Goal: Check status: Check status

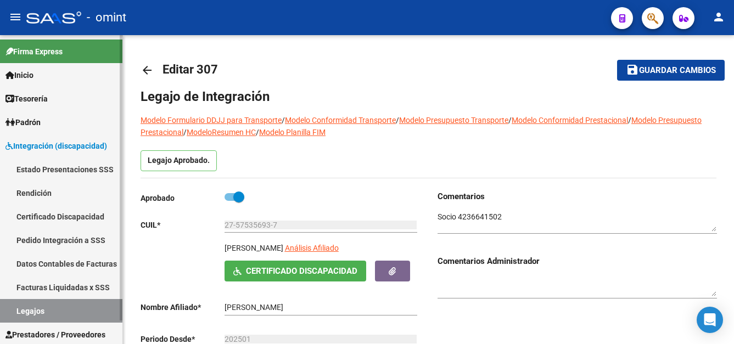
scroll to position [7, 0]
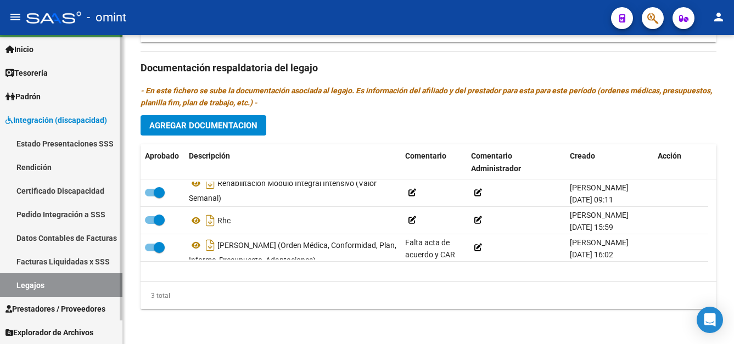
click at [70, 308] on span "Prestadores / Proveedores" at bounding box center [55, 309] width 100 height 12
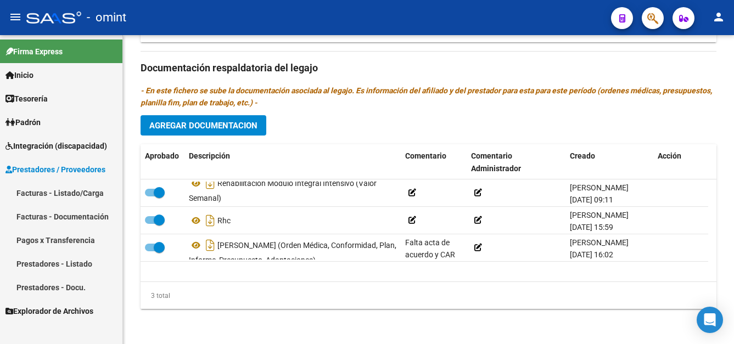
scroll to position [0, 0]
click at [66, 189] on link "Facturas - Listado/Carga" at bounding box center [61, 193] width 122 height 24
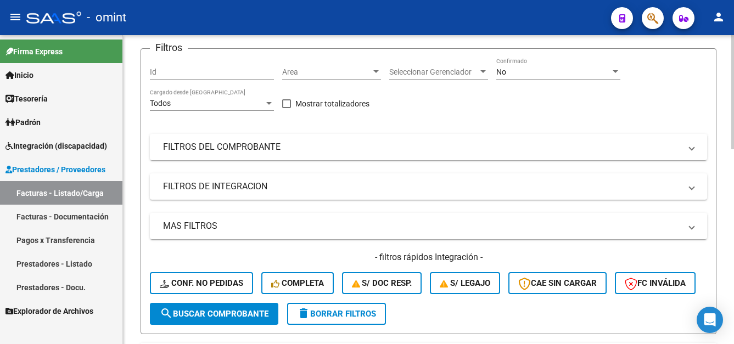
scroll to position [165, 0]
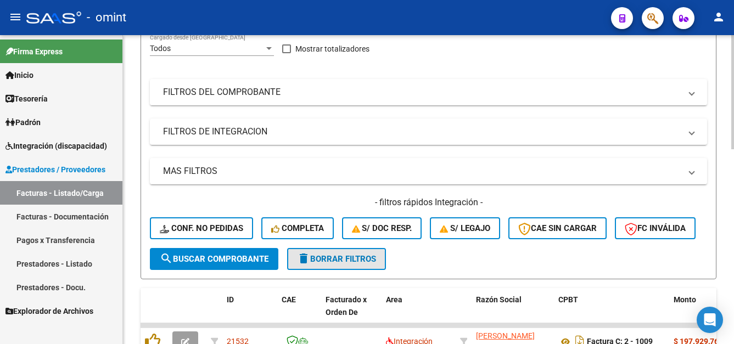
click at [362, 264] on span "delete Borrar Filtros" at bounding box center [336, 259] width 79 height 10
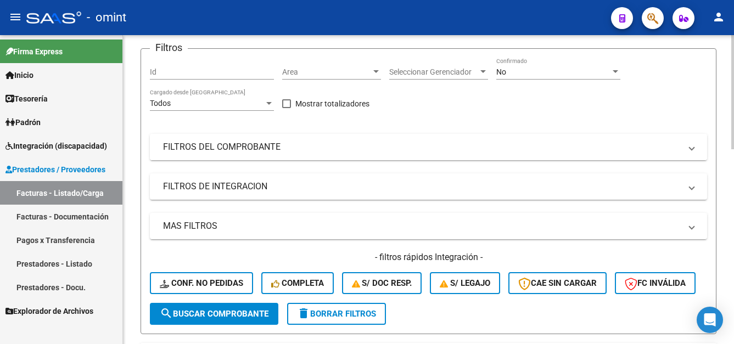
click at [227, 147] on mat-panel-title "FILTROS DEL COMPROBANTE" at bounding box center [421, 147] width 517 height 12
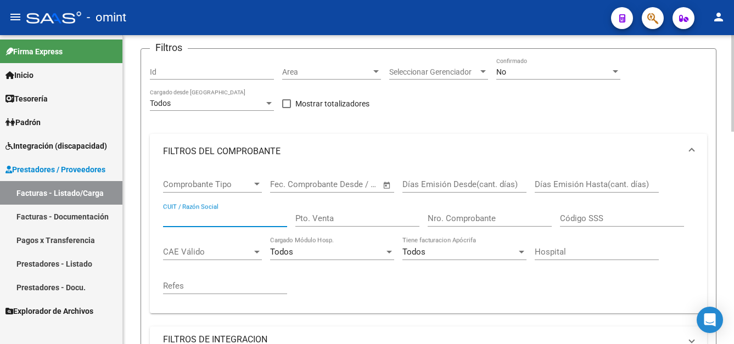
paste input "27326484097"
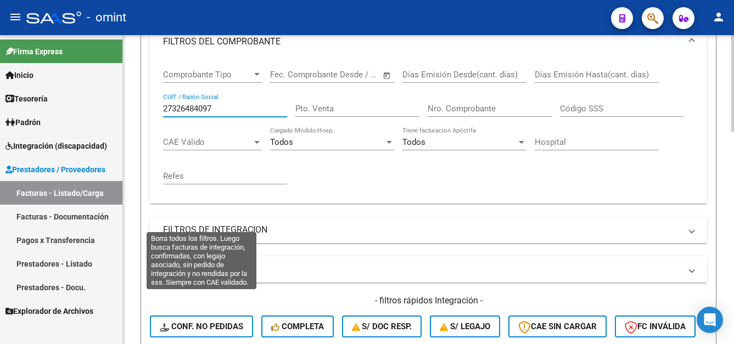
scroll to position [329, 0]
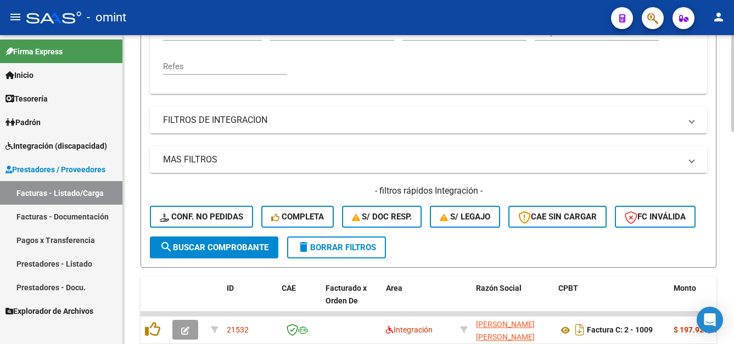
type input "27326484097"
click at [227, 252] on span "search Buscar Comprobante" at bounding box center [214, 248] width 109 height 10
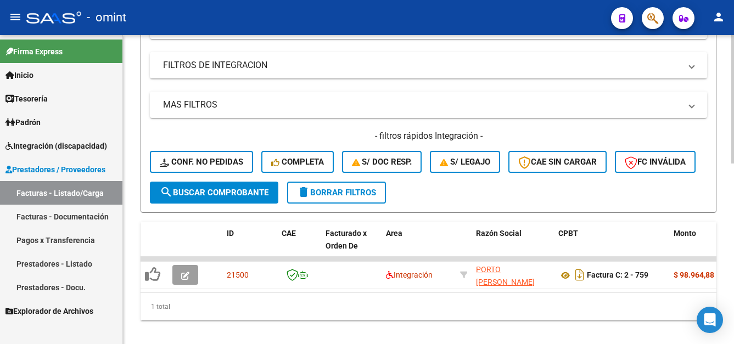
scroll to position [435, 0]
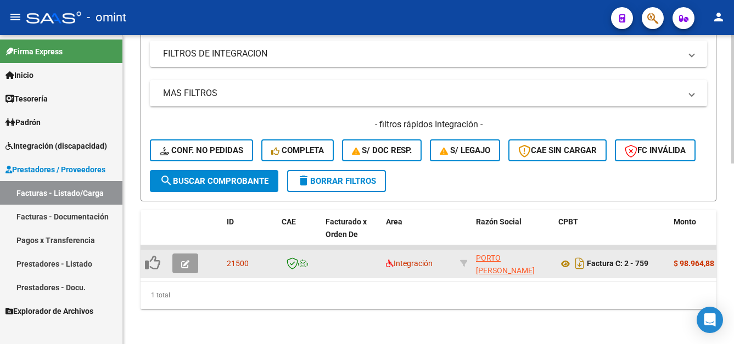
click at [182, 260] on icon "button" at bounding box center [185, 264] width 8 height 8
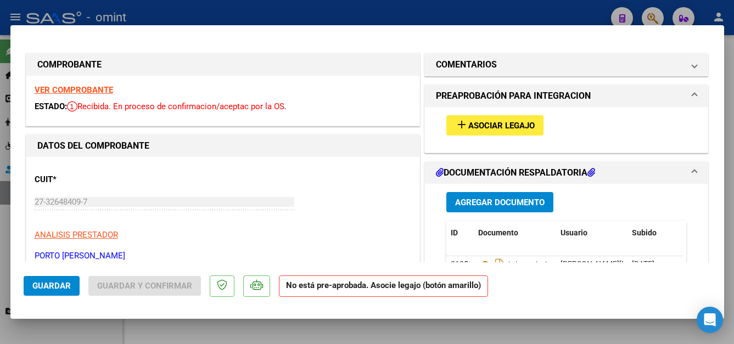
click at [89, 91] on strong "VER COMPROBANTE" at bounding box center [74, 90] width 78 height 10
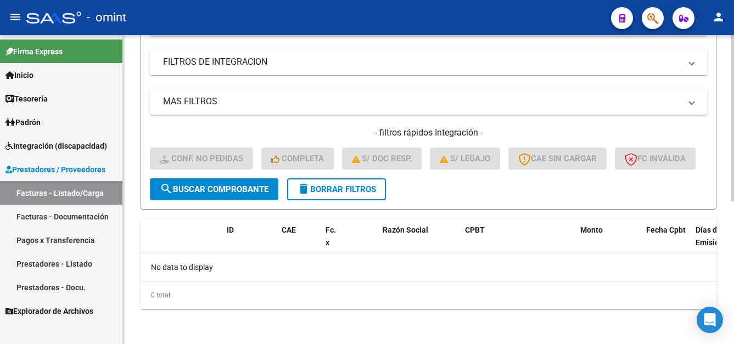
scroll to position [155, 0]
